Goal: Information Seeking & Learning: Learn about a topic

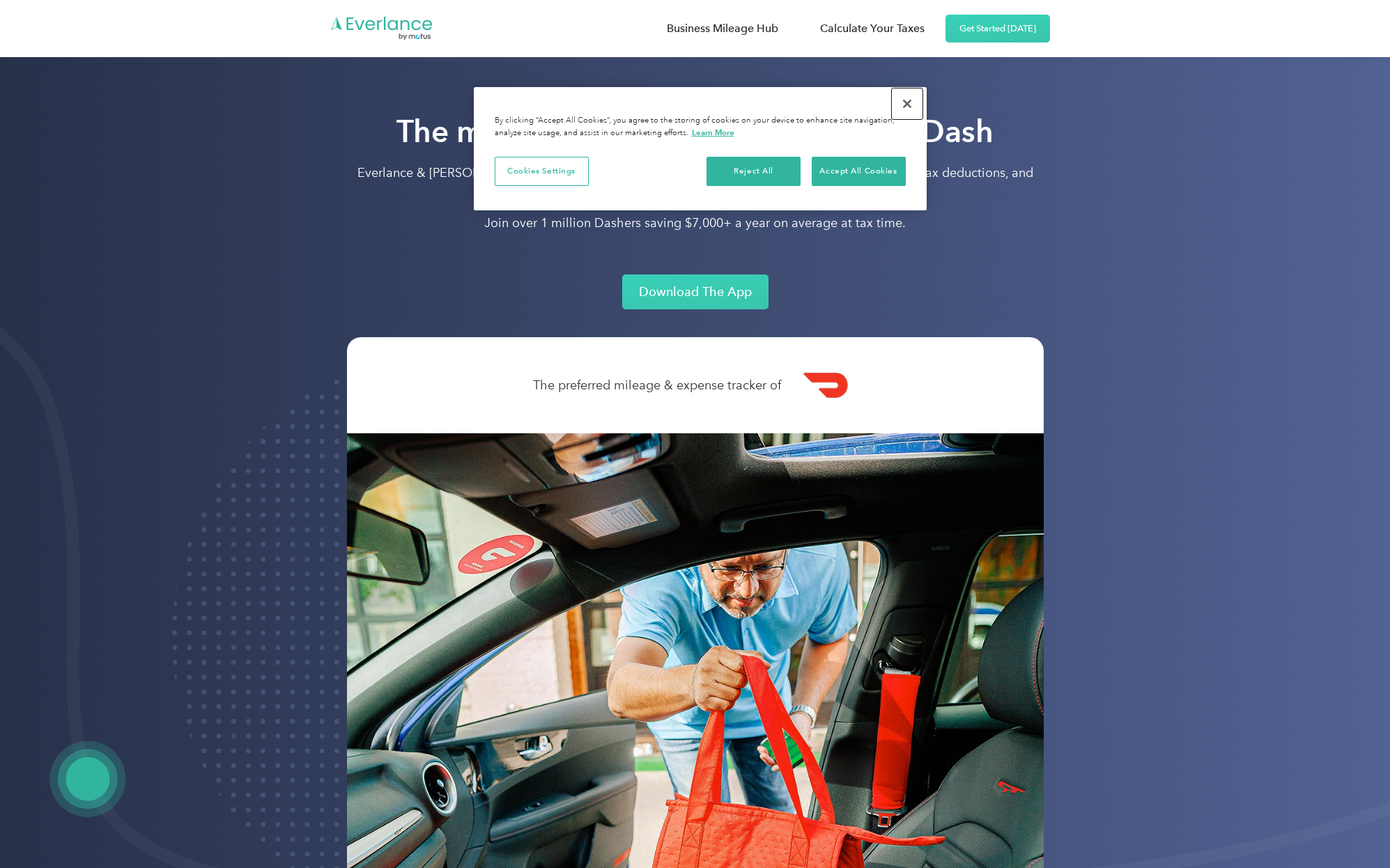
click at [911, 102] on button "Close" at bounding box center [907, 103] width 31 height 31
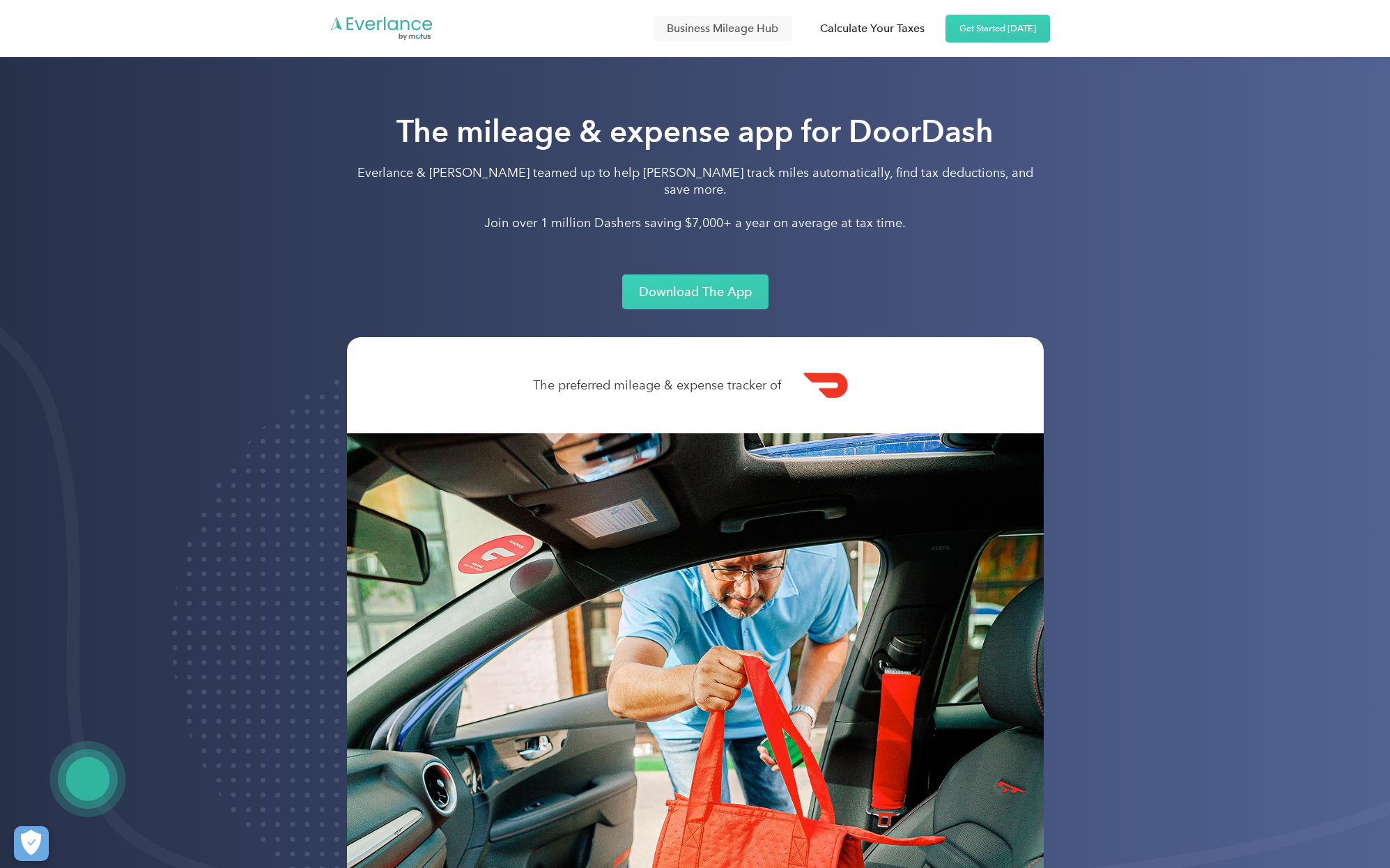
click at [728, 25] on link "Business Mileage Hub" at bounding box center [722, 28] width 139 height 25
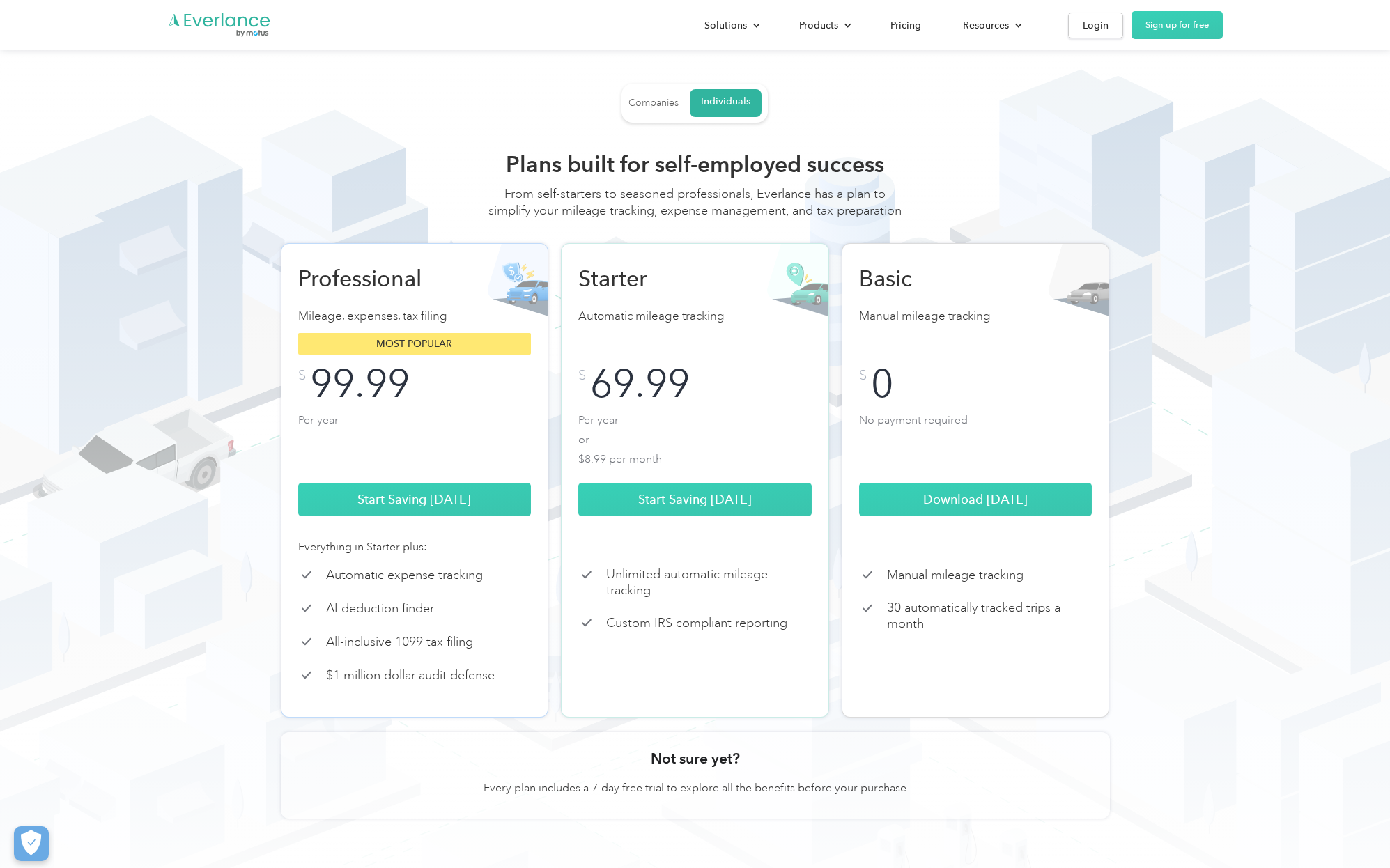
click at [663, 96] on link "Companies" at bounding box center [654, 103] width 50 height 25
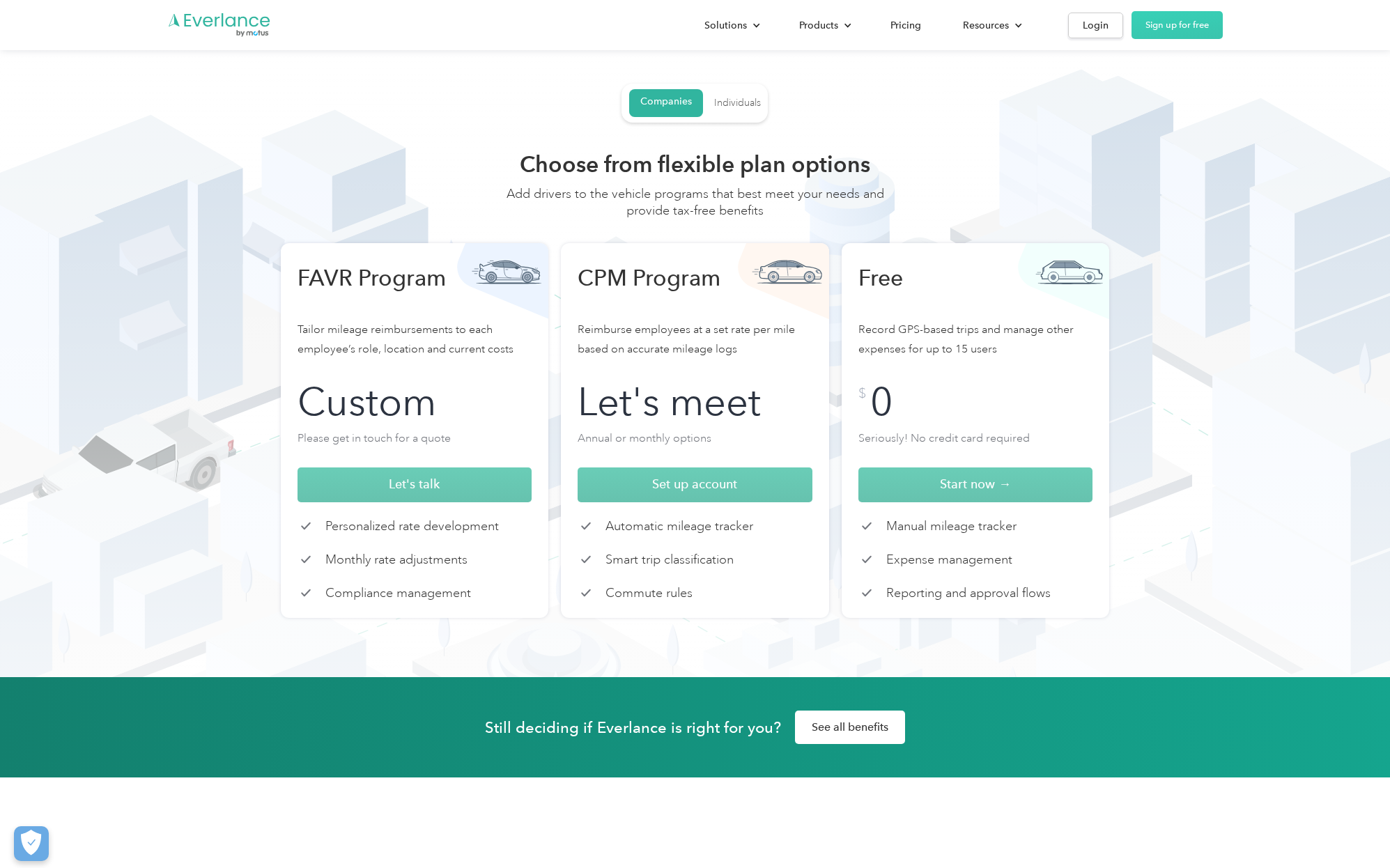
click at [728, 114] on link "Individuals" at bounding box center [737, 103] width 46 height 25
